Goal: Task Accomplishment & Management: Use online tool/utility

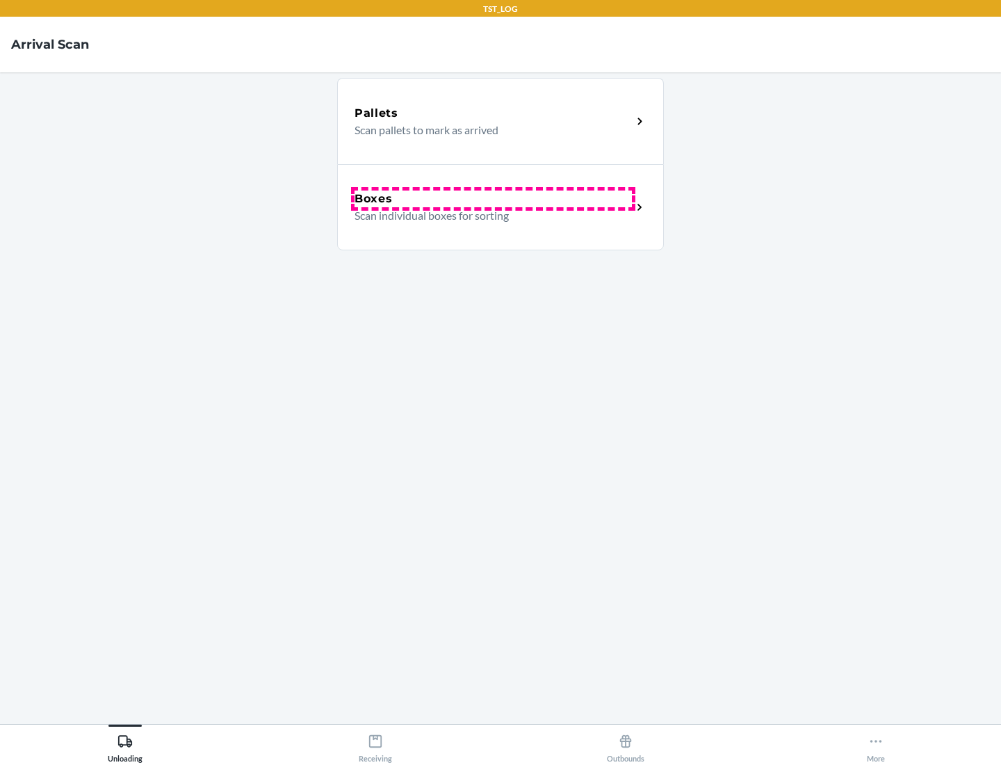
click at [493, 199] on div "Boxes" at bounding box center [493, 199] width 277 height 17
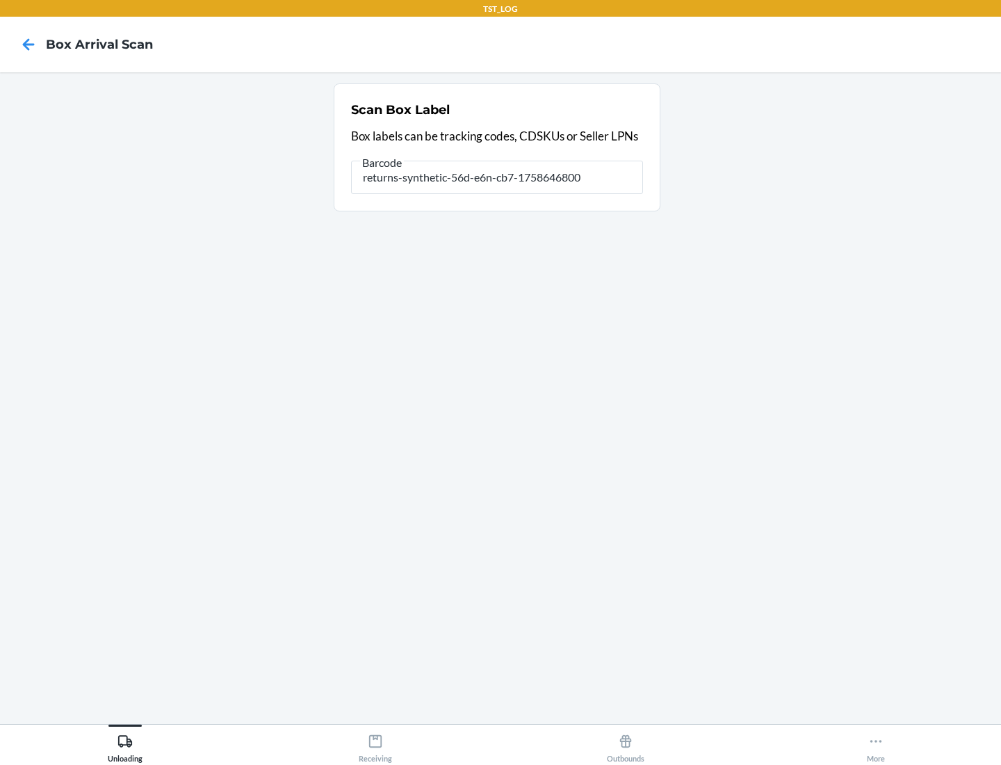
type input "returns-synthetic-56d-e6n-cb7-1758646800"
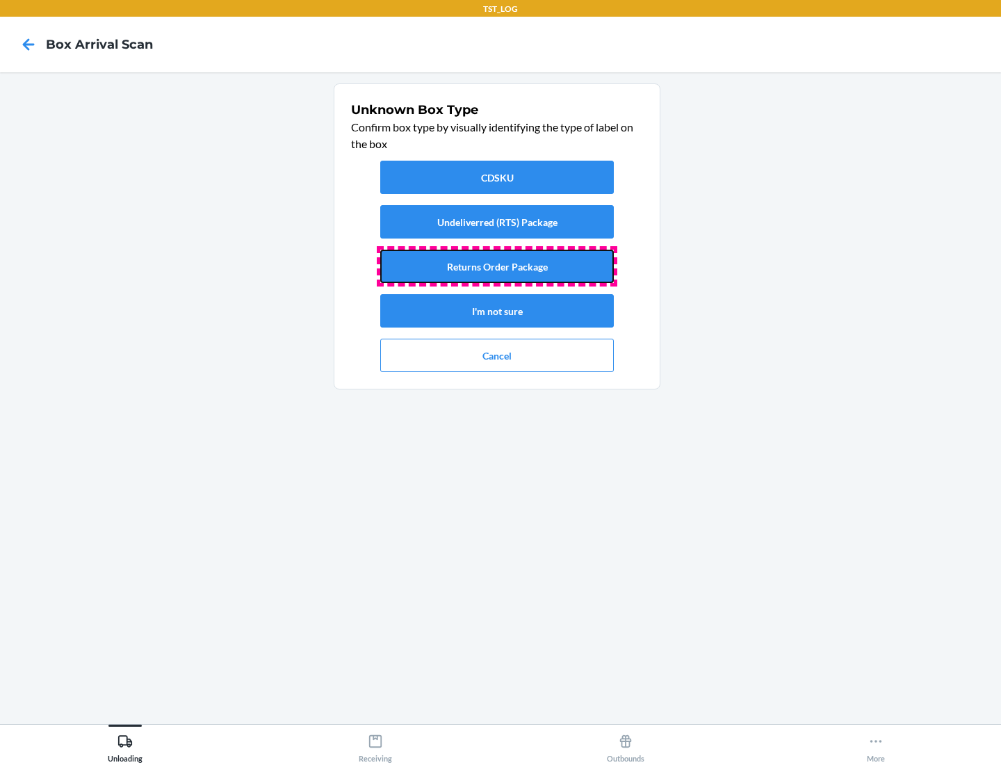
click at [497, 266] on button "Returns Order Package" at bounding box center [497, 266] width 234 height 33
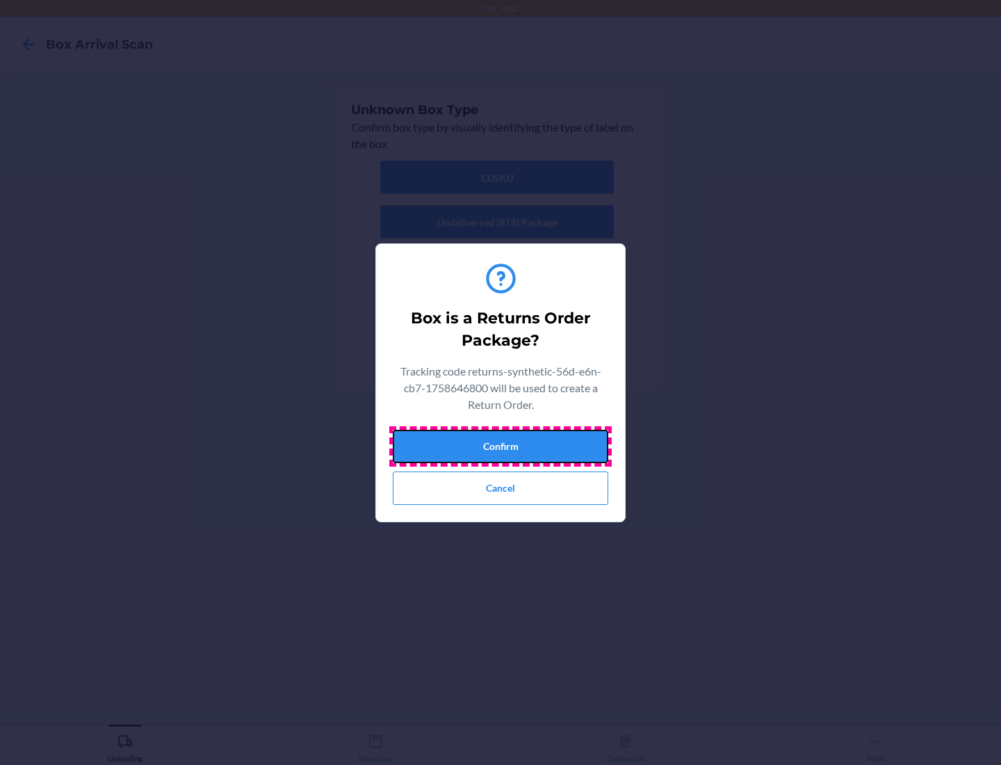
click at [501, 446] on button "Confirm" at bounding box center [501, 446] width 216 height 33
